Goal: Task Accomplishment & Management: Manage account settings

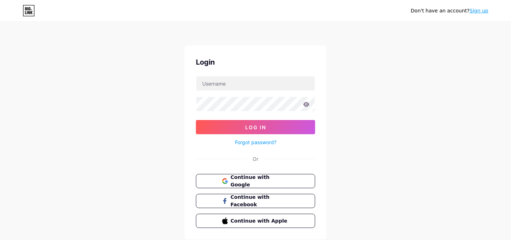
type input "[EMAIL_ADDRESS][DOMAIN_NAME]"
click at [196, 120] on button "Log In" at bounding box center [255, 127] width 119 height 14
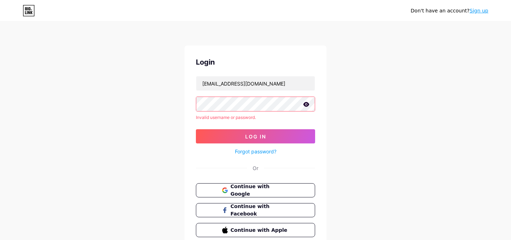
click at [304, 103] on icon at bounding box center [306, 104] width 6 height 5
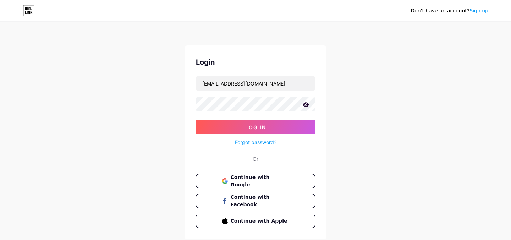
click at [303, 103] on icon at bounding box center [305, 104] width 7 height 7
click at [285, 124] on button "Log In" at bounding box center [255, 127] width 119 height 14
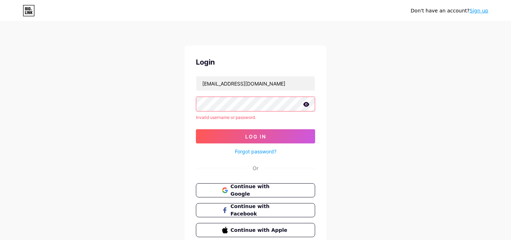
click at [183, 106] on div "Don't have an account? Sign up Login [EMAIL_ADDRESS][DOMAIN_NAME] Invalid usern…" at bounding box center [255, 135] width 511 height 271
click at [229, 134] on button "Log In" at bounding box center [255, 136] width 119 height 14
click at [307, 102] on icon at bounding box center [306, 104] width 6 height 5
click at [307, 102] on icon at bounding box center [305, 104] width 7 height 7
drag, startPoint x: 289, startPoint y: 87, endPoint x: 168, endPoint y: 74, distance: 122.0
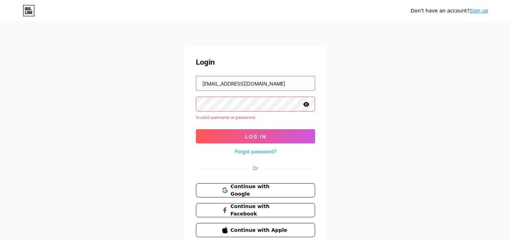
click at [168, 74] on div "Don't have an account? Sign up Login [EMAIL_ADDRESS][DOMAIN_NAME] Invalid usern…" at bounding box center [255, 135] width 511 height 271
paste input "btwreallymatters123"
type input "btwreallymatters123"
drag, startPoint x: 256, startPoint y: 83, endPoint x: 158, endPoint y: 72, distance: 99.2
click at [158, 72] on div "Don't have an account? Sign up Login btwreallymatters123 Invalid username or pa…" at bounding box center [255, 135] width 511 height 271
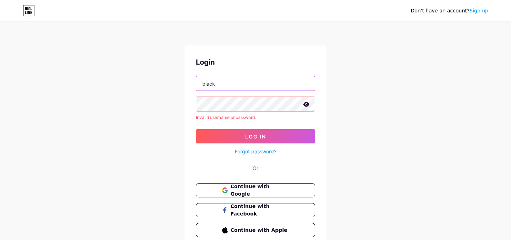
type input "blacktheatreworkshop"
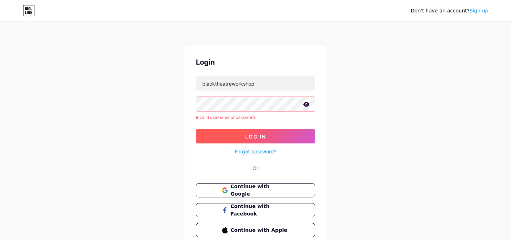
click at [211, 133] on button "Log In" at bounding box center [255, 136] width 119 height 14
click at [307, 104] on icon at bounding box center [306, 104] width 6 height 5
click at [308, 104] on icon at bounding box center [305, 104] width 7 height 7
click at [303, 103] on icon at bounding box center [306, 104] width 6 height 5
click at [306, 105] on icon at bounding box center [306, 104] width 6 height 5
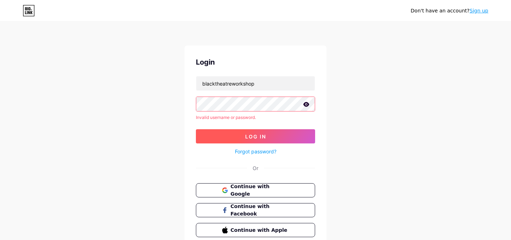
click at [281, 131] on button "Log In" at bounding box center [255, 136] width 119 height 14
